Goal: Task Accomplishment & Management: Manage account settings

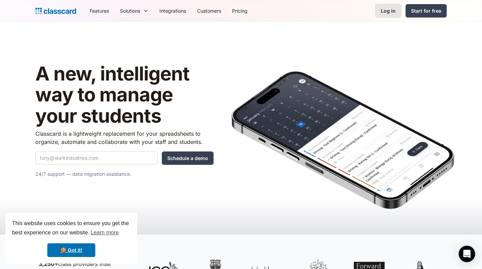
click at [389, 8] on div "Log in" at bounding box center [388, 10] width 15 height 7
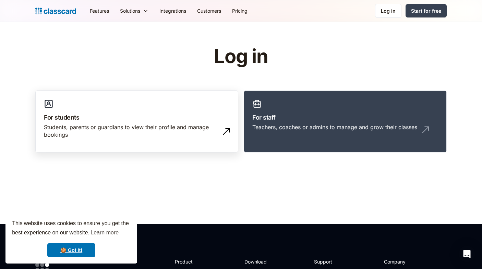
click at [149, 125] on div "Students, parents or guardians to view their profile and manage bookings" at bounding box center [130, 130] width 172 height 15
